Goal: Information Seeking & Learning: Learn about a topic

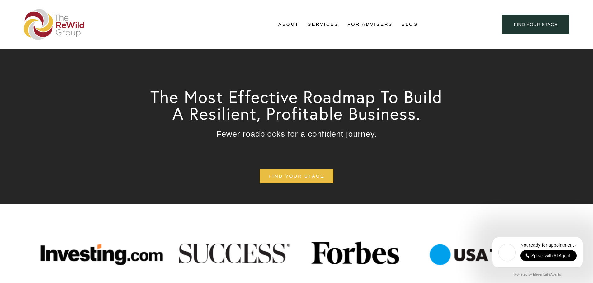
click at [282, 25] on span "About" at bounding box center [288, 24] width 21 height 8
click at [0, 0] on span "About Us" at bounding box center [0, 0] width 0 height 0
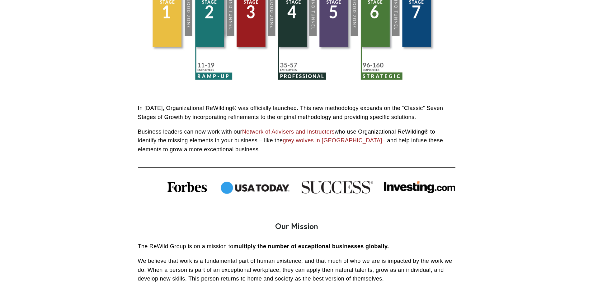
scroll to position [404, 0]
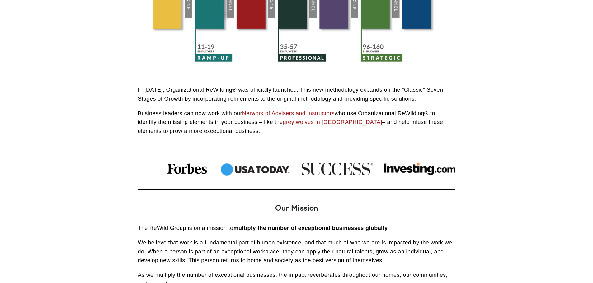
click at [323, 124] on link "grey wolves in Yellowstone" at bounding box center [332, 122] width 99 height 6
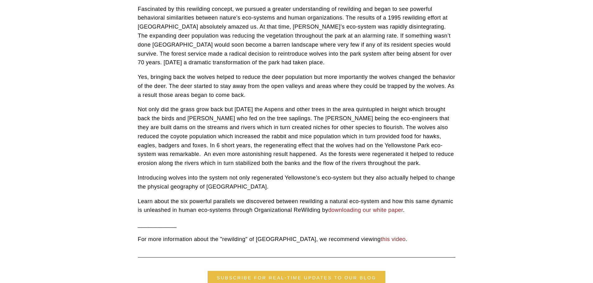
scroll to position [124, 0]
